Goal: Task Accomplishment & Management: Complete application form

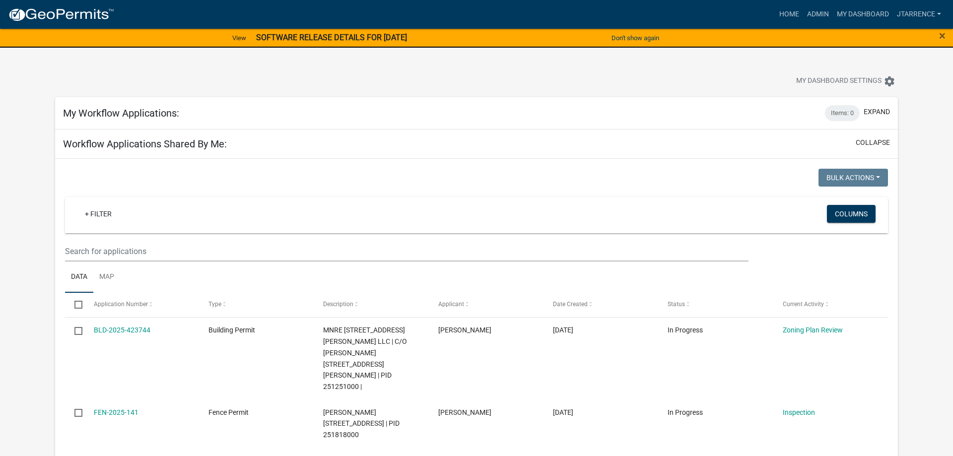
select select "3: 100"
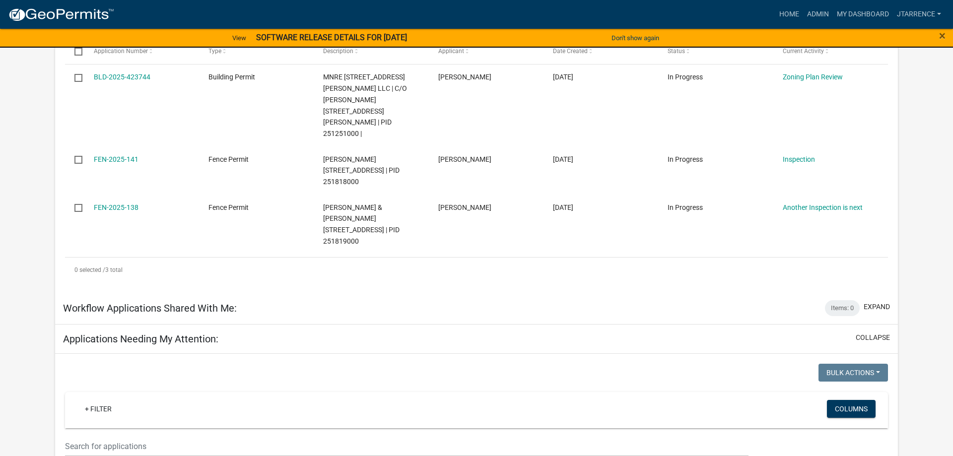
scroll to position [506, 0]
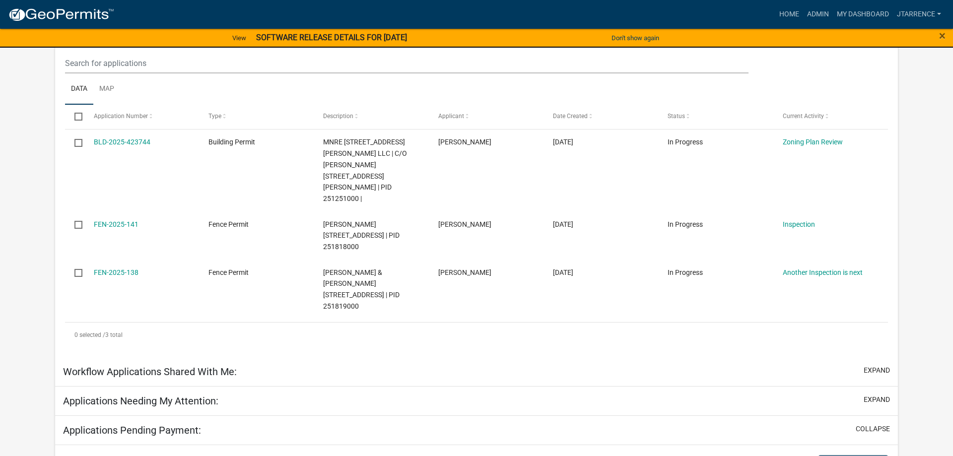
scroll to position [354, 0]
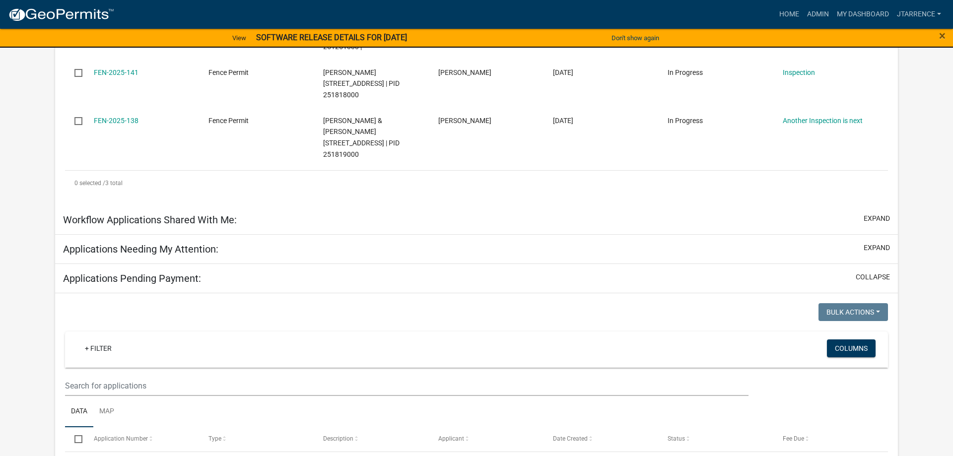
select select "3: 100"
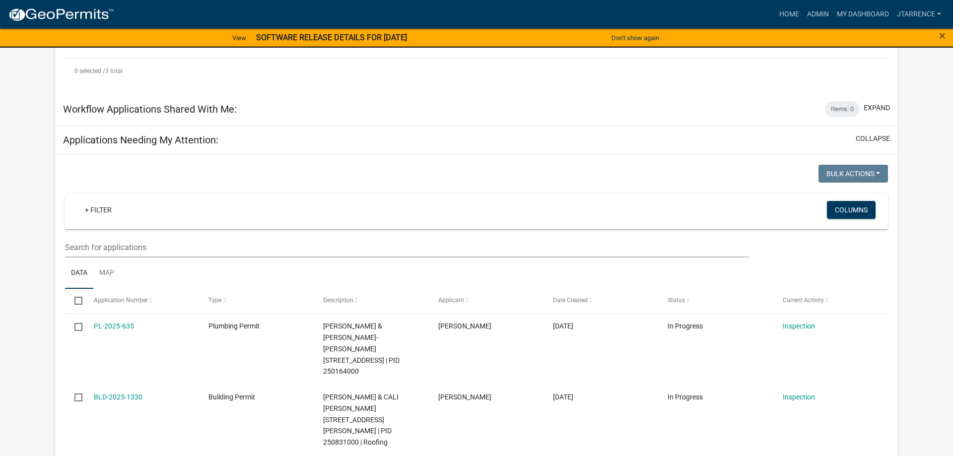
scroll to position [456, 0]
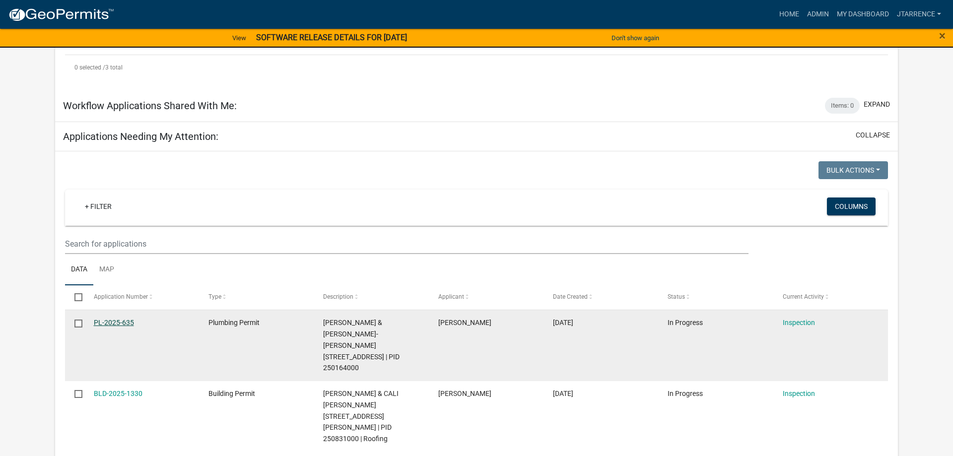
click at [126, 319] on link "PL-2025-635" at bounding box center [114, 323] width 40 height 8
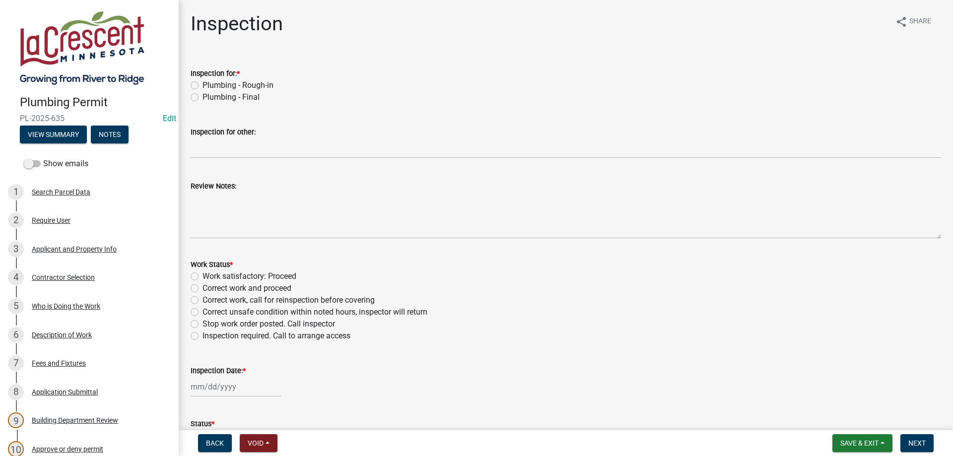
click at [203, 85] on label "Plumbing - Rough-in" at bounding box center [238, 85] width 71 height 12
click at [203, 85] on input "Plumbing - Rough-in" at bounding box center [206, 82] width 6 height 6
radio input "true"
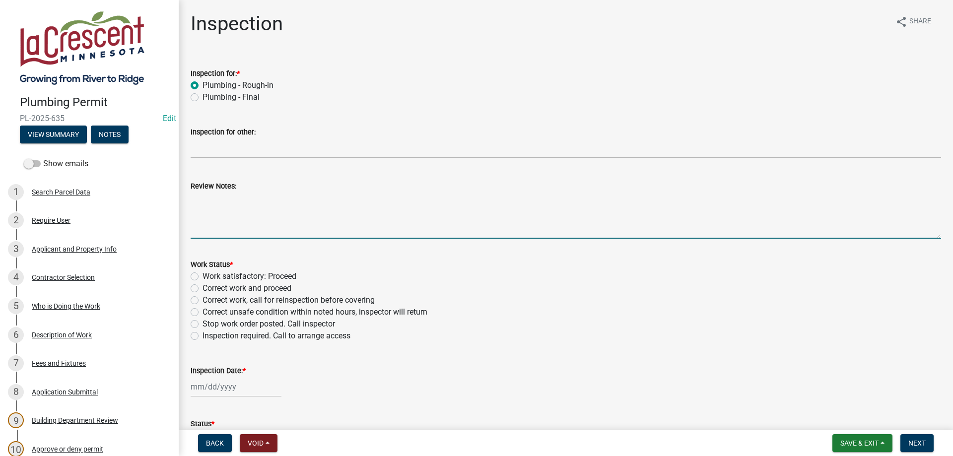
click at [205, 205] on textarea "Review Notes:" at bounding box center [566, 215] width 751 height 47
type textarea "Inspected the rough in plumbing. Purple primer used. Picture obtained."
click at [203, 277] on label "Work satisfactory: Proceed" at bounding box center [250, 277] width 94 height 12
click at [203, 277] on input "Work satisfactory: Proceed" at bounding box center [206, 274] width 6 height 6
radio input "true"
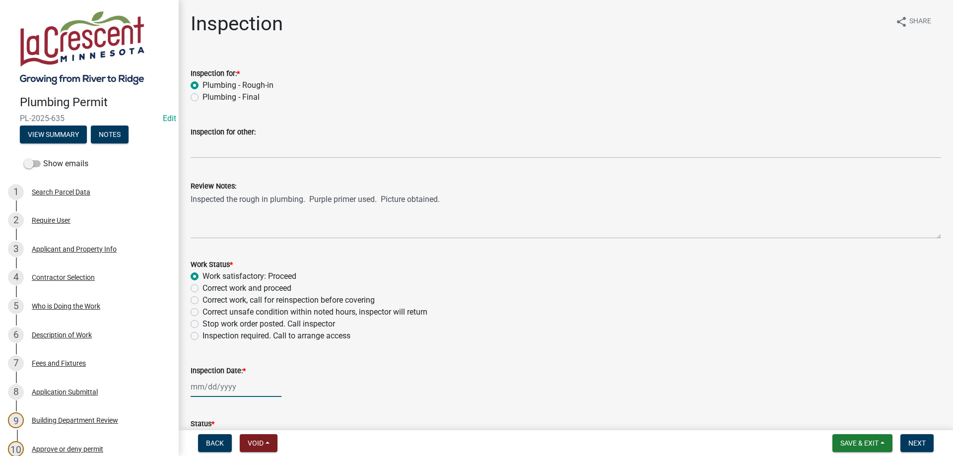
select select "9"
select select "2025"
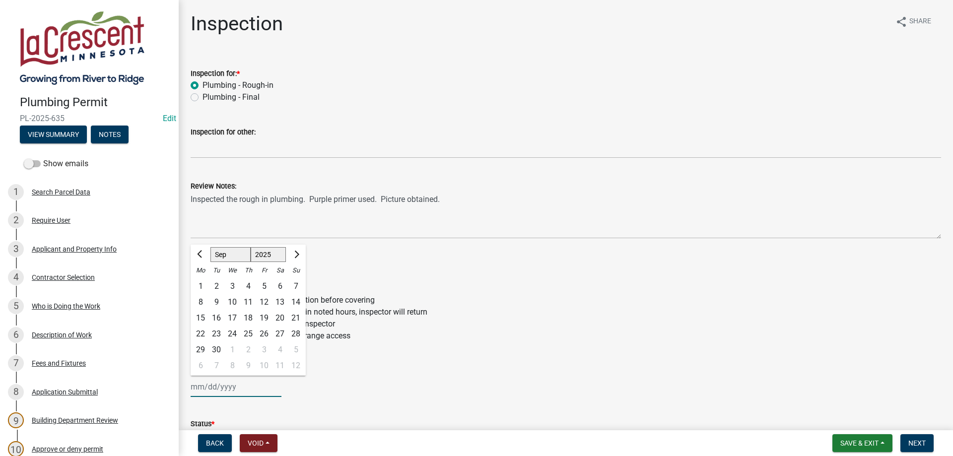
click at [217, 390] on input "Inspection Date: *" at bounding box center [236, 387] width 91 height 20
click at [263, 303] on div "12" at bounding box center [264, 302] width 16 height 16
type input "[DATE]"
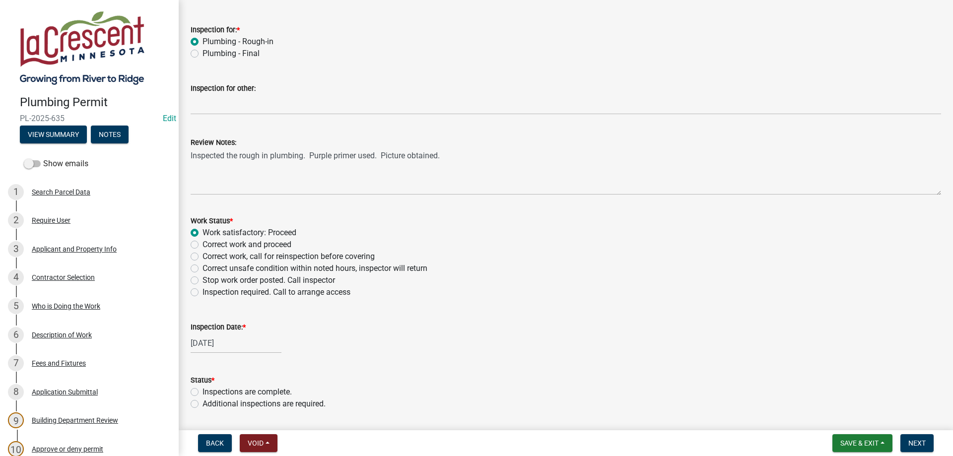
scroll to position [75, 0]
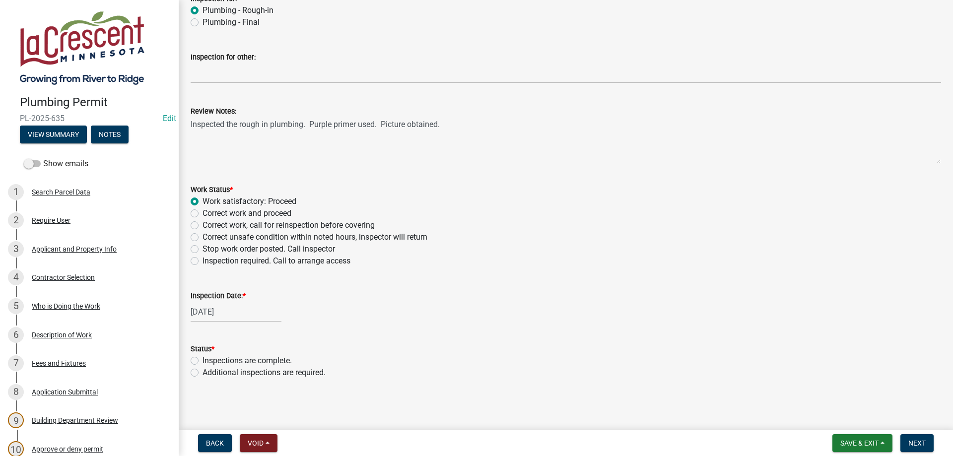
click at [203, 372] on label "Additional inspections are required." at bounding box center [264, 373] width 123 height 12
click at [203, 372] on input "Additional inspections are required." at bounding box center [206, 370] width 6 height 6
radio input "true"
click at [920, 443] on span "Next" at bounding box center [916, 443] width 17 height 8
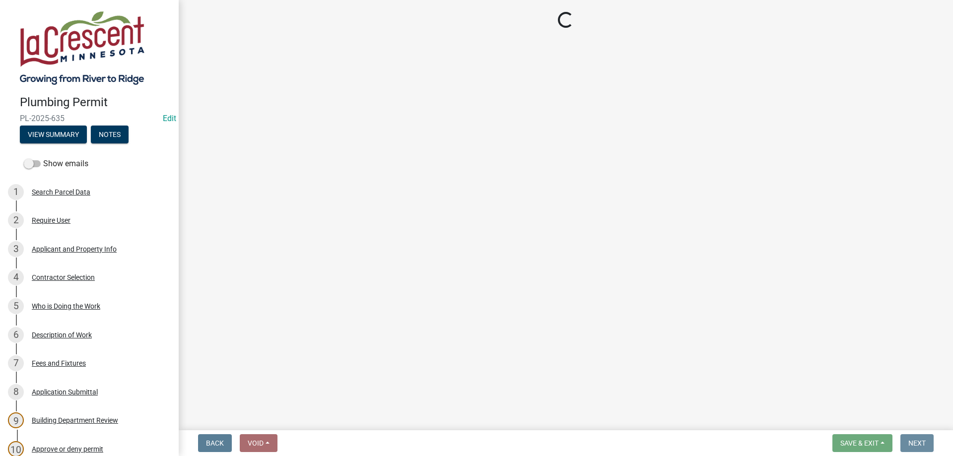
scroll to position [0, 0]
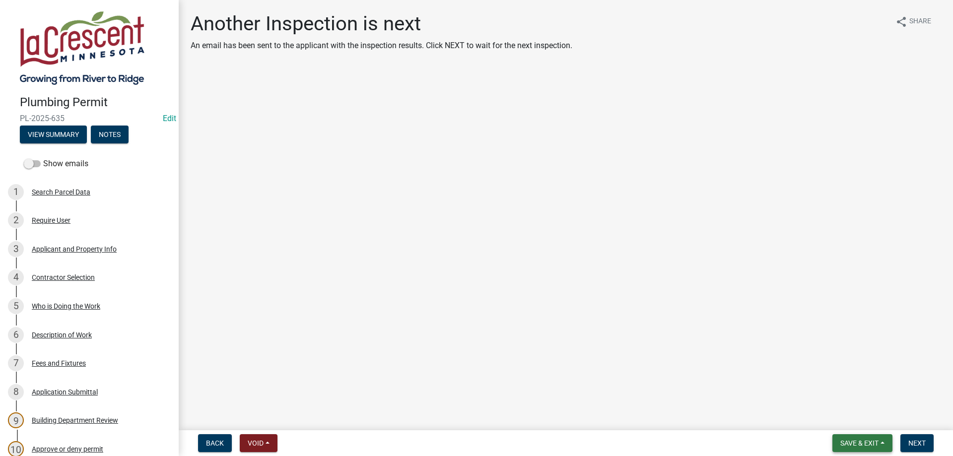
click at [873, 443] on span "Save & Exit" at bounding box center [859, 443] width 38 height 8
click at [848, 416] on button "Save & Exit" at bounding box center [852, 418] width 79 height 24
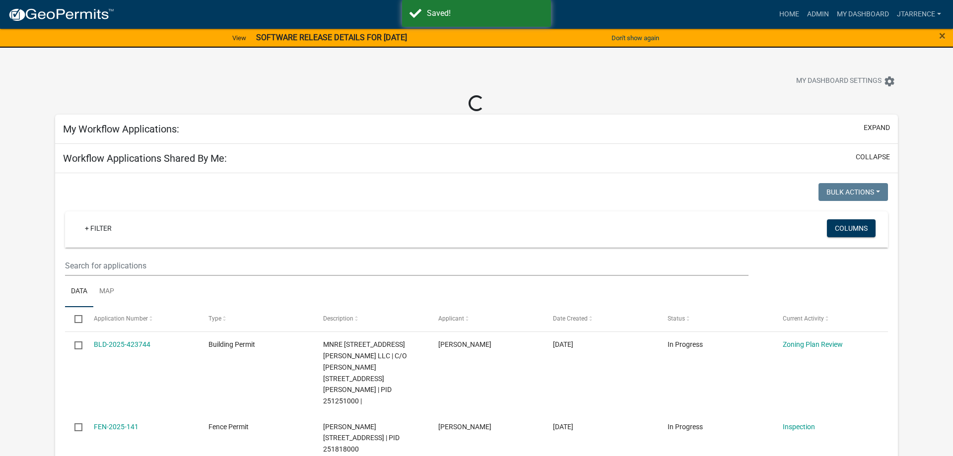
select select "3: 100"
